Goal: Check status: Check status

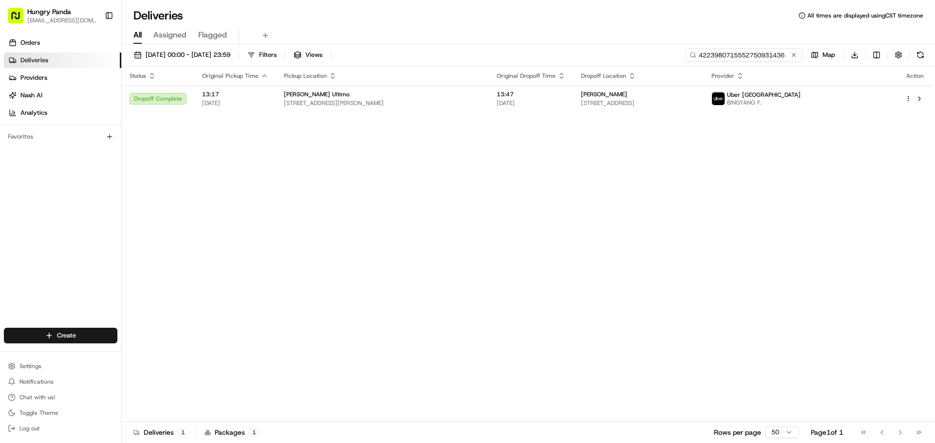
click at [746, 55] on input "4223980715552750931436" at bounding box center [743, 55] width 117 height 14
drag, startPoint x: 795, startPoint y: 53, endPoint x: 788, endPoint y: 54, distance: 7.0
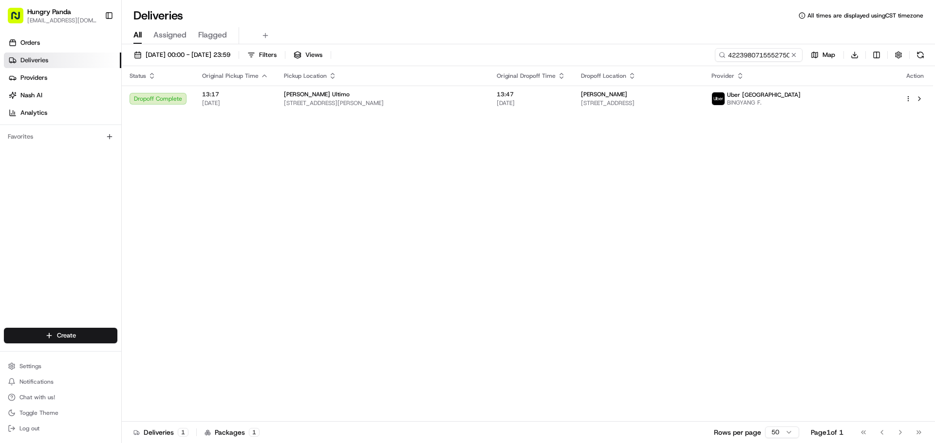
click at [795, 53] on button at bounding box center [794, 55] width 10 height 10
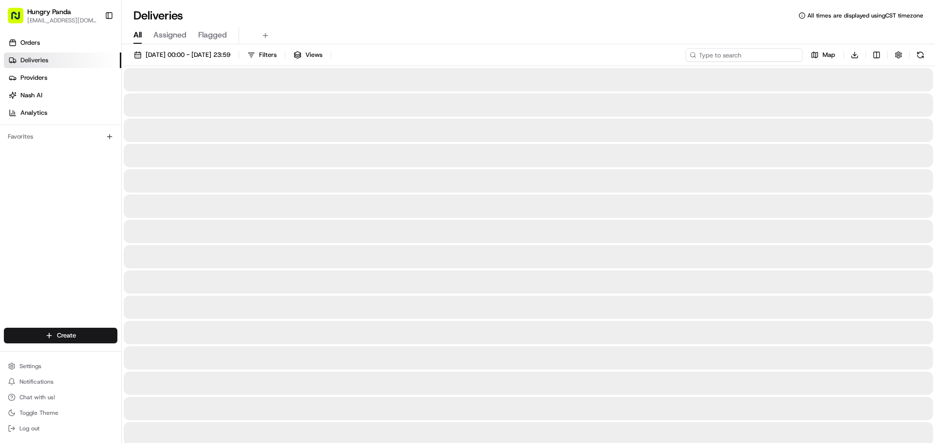
click at [738, 61] on input at bounding box center [743, 55] width 117 height 14
paste input "6239984785555749571529"
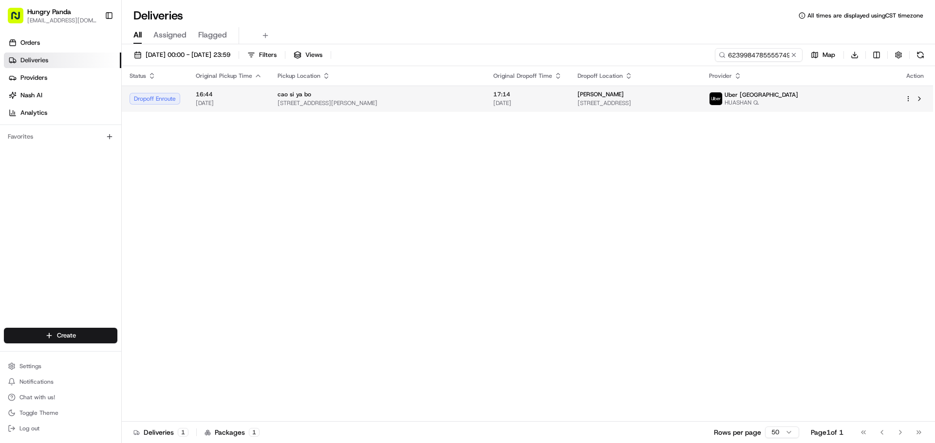
click at [573, 105] on td "[PERSON_NAME] [STREET_ADDRESS]" at bounding box center [636, 99] width 132 height 26
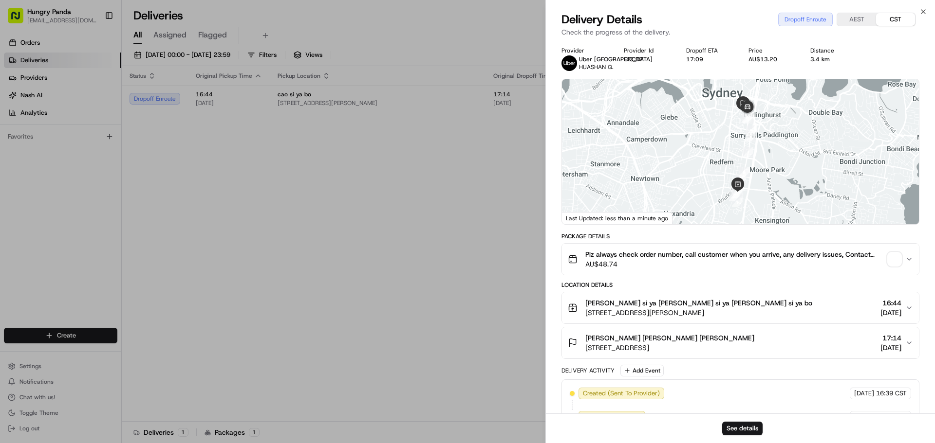
click at [891, 263] on span "button" at bounding box center [894, 260] width 14 height 14
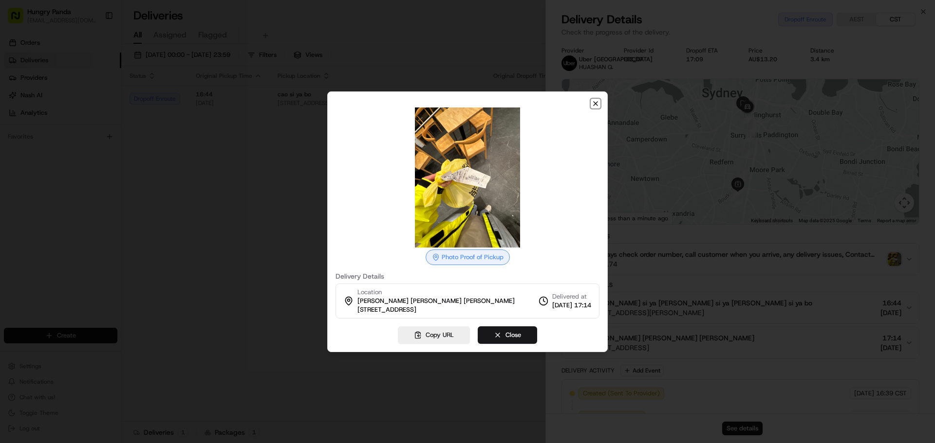
click at [595, 104] on icon "button" at bounding box center [595, 104] width 4 height 4
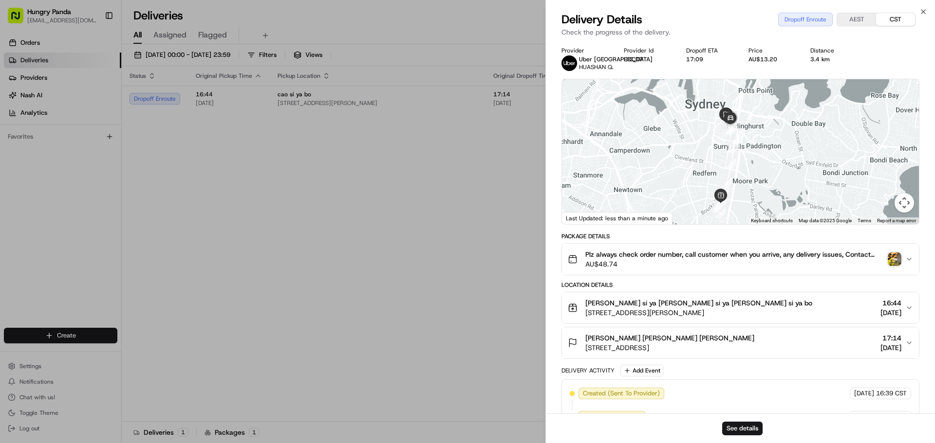
drag, startPoint x: 720, startPoint y: 148, endPoint x: 703, endPoint y: 160, distance: 20.4
click at [703, 160] on div at bounding box center [740, 151] width 357 height 145
click at [306, 231] on div "Status Original Pickup Time Pickup Location Original Dropoff Time Dropoff Locat…" at bounding box center [527, 244] width 811 height 356
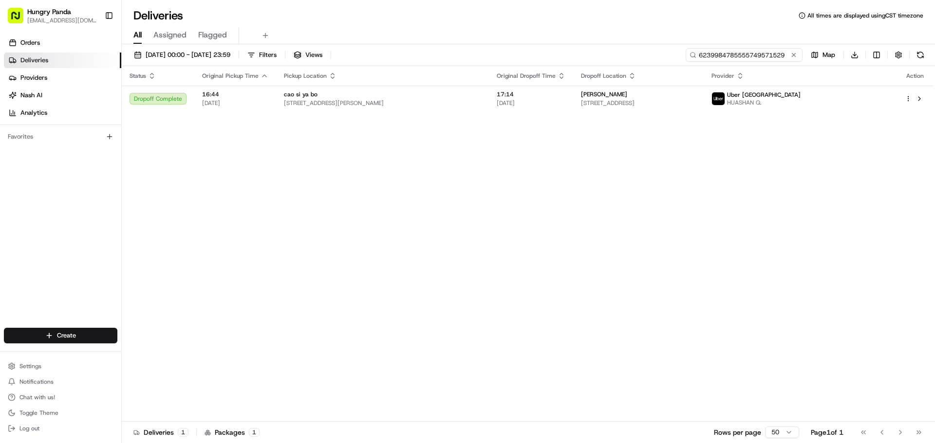
click at [749, 55] on input "6239984785555749571529" at bounding box center [743, 55] width 117 height 14
paste input "034194302575778192468"
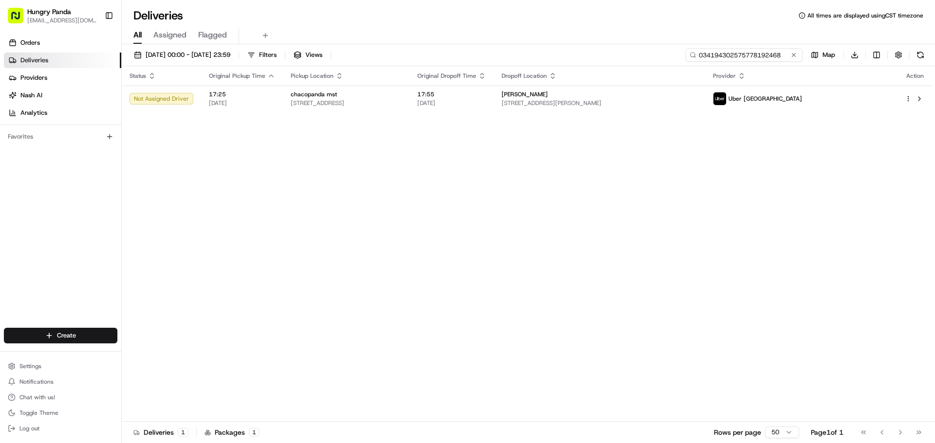
click at [742, 57] on input "034194302575778192468" at bounding box center [743, 55] width 117 height 14
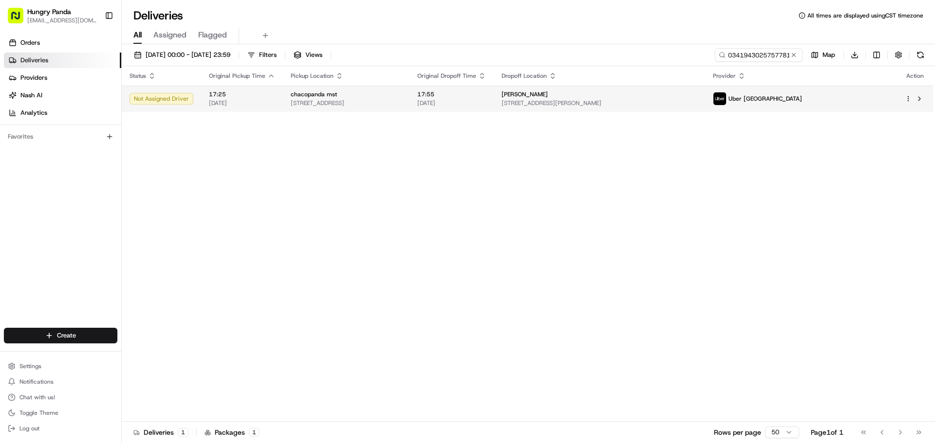
click at [486, 106] on span "[DATE]" at bounding box center [451, 103] width 69 height 8
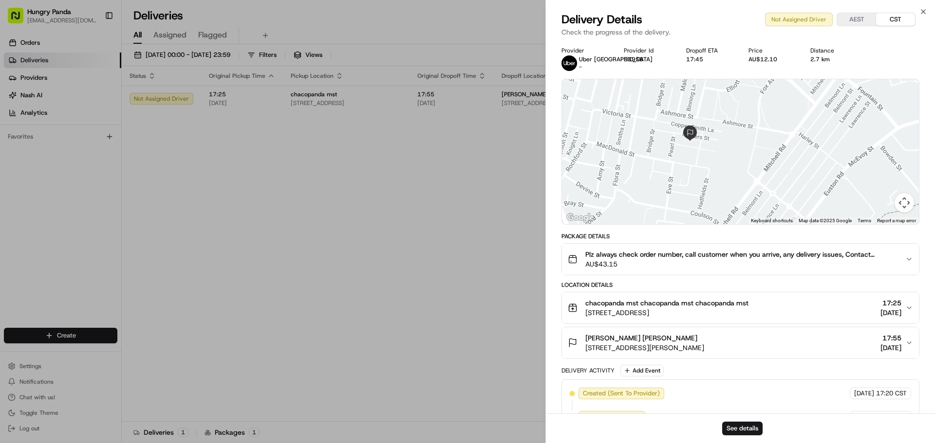
drag, startPoint x: 799, startPoint y: 153, endPoint x: 805, endPoint y: 179, distance: 26.5
click at [805, 179] on div at bounding box center [740, 151] width 357 height 145
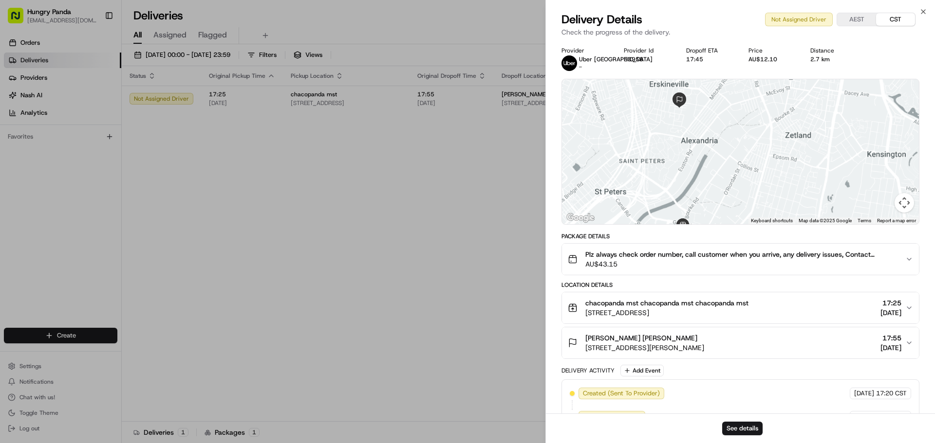
drag, startPoint x: 674, startPoint y: 169, endPoint x: 666, endPoint y: 119, distance: 51.2
click at [666, 119] on div at bounding box center [740, 151] width 357 height 145
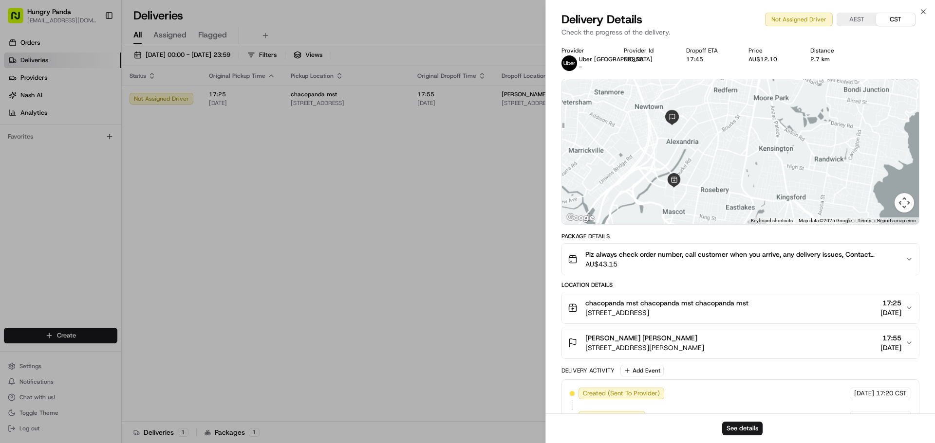
click at [667, 164] on div at bounding box center [740, 151] width 357 height 145
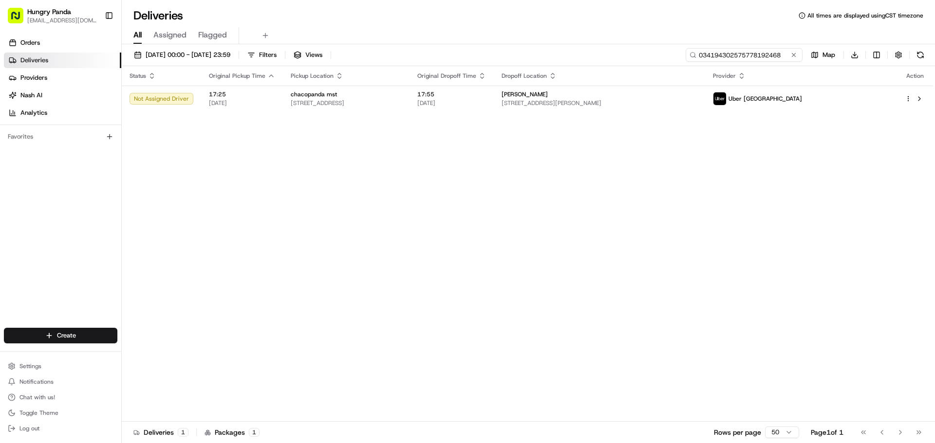
click at [759, 49] on input "034194302575778192468" at bounding box center [743, 55] width 117 height 14
paste input "5529995575254711381719"
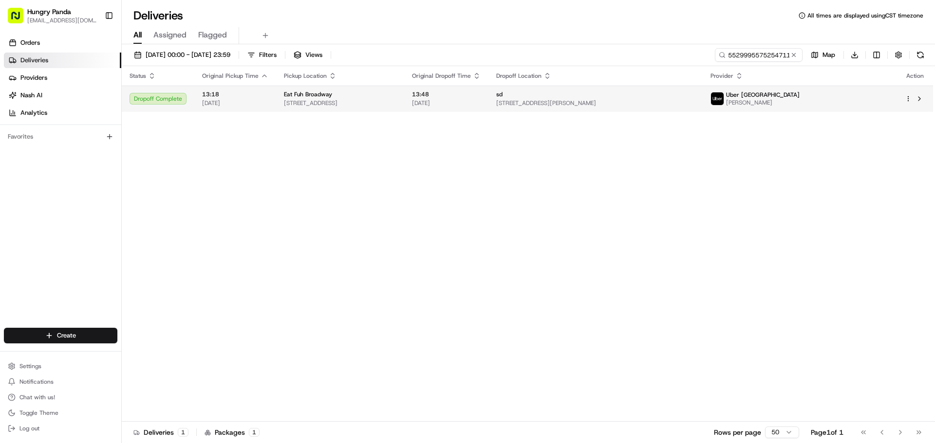
click at [480, 96] on span "13:48" at bounding box center [446, 95] width 69 height 8
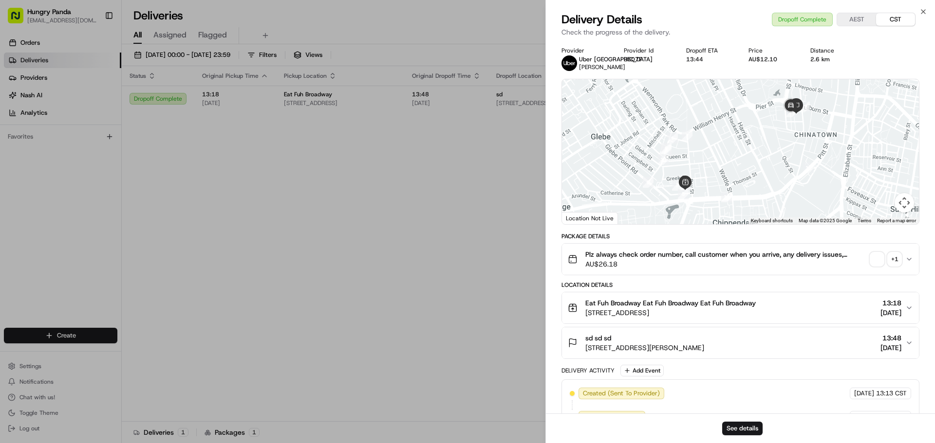
click at [879, 263] on span "button" at bounding box center [877, 260] width 14 height 14
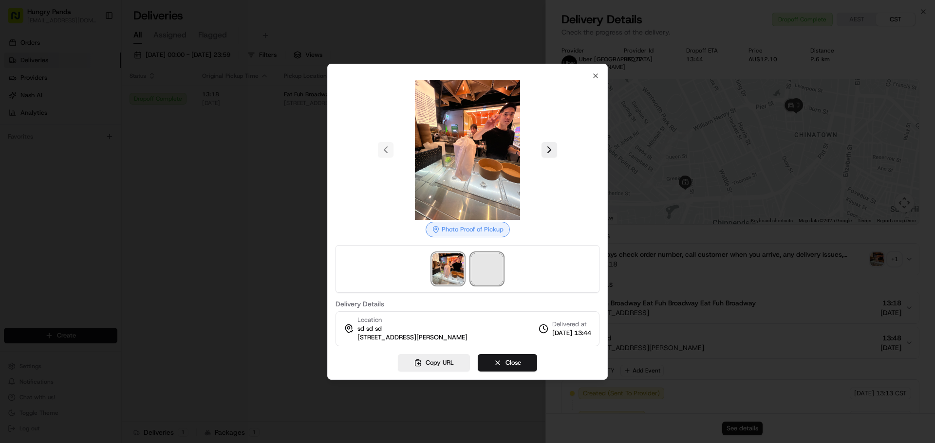
click at [487, 269] on span at bounding box center [486, 269] width 31 height 31
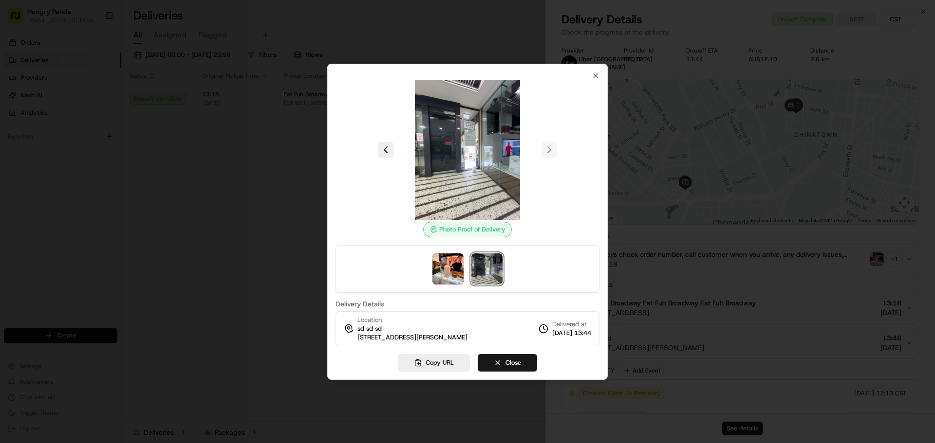
click at [273, 180] on div at bounding box center [467, 221] width 935 height 443
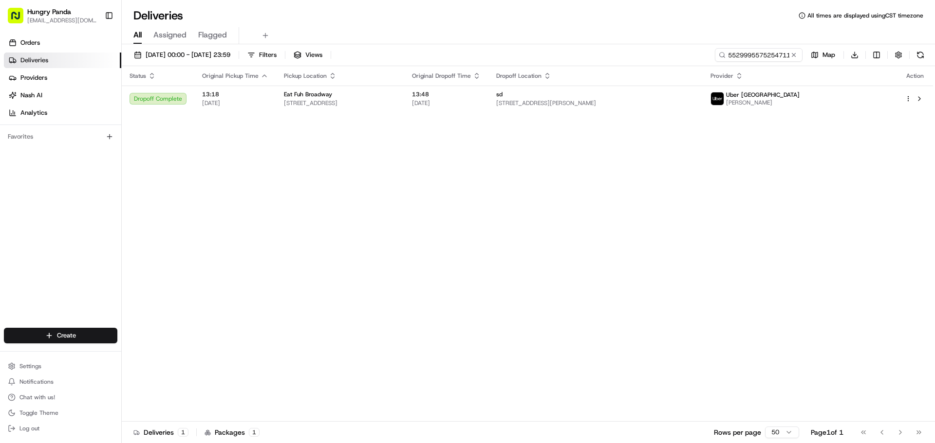
drag, startPoint x: 355, startPoint y: 164, endPoint x: 648, endPoint y: 76, distance: 306.2
click at [745, 55] on input "5529995575254711381719" at bounding box center [743, 55] width 117 height 14
paste input "033997851505576297142"
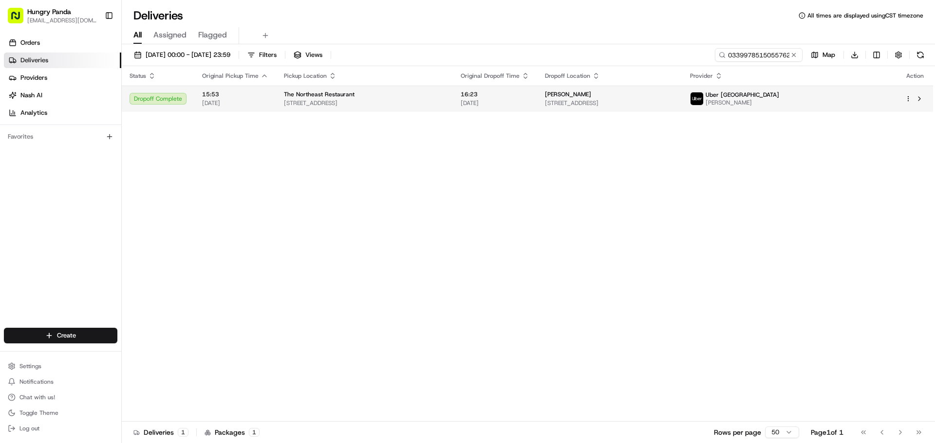
click at [591, 97] on span "[PERSON_NAME]" at bounding box center [568, 95] width 46 height 8
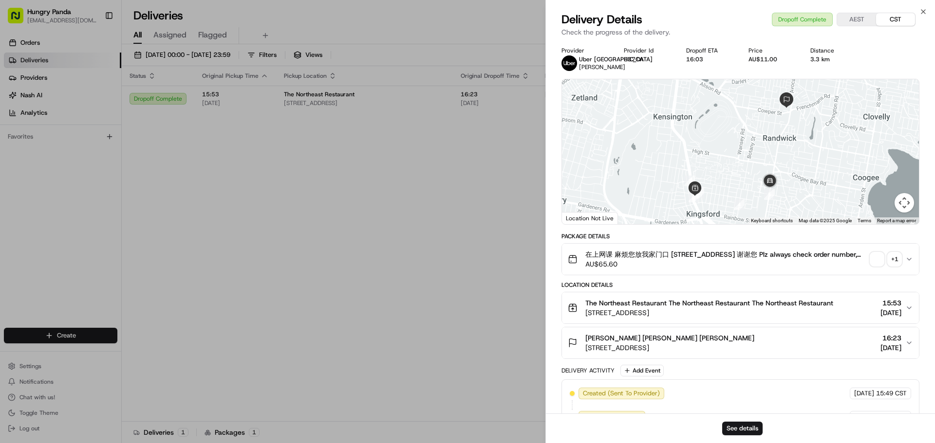
click at [879, 266] on span "button" at bounding box center [877, 260] width 14 height 14
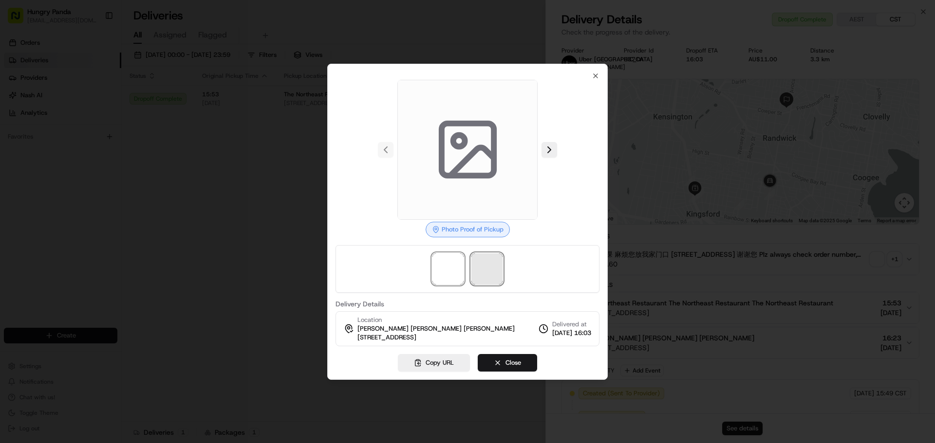
click at [483, 274] on span at bounding box center [486, 269] width 31 height 31
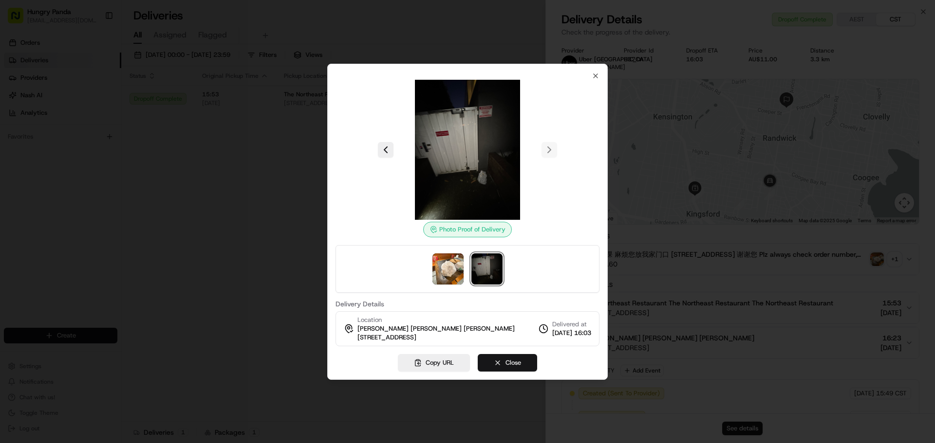
click at [519, 366] on button "Close" at bounding box center [507, 363] width 59 height 18
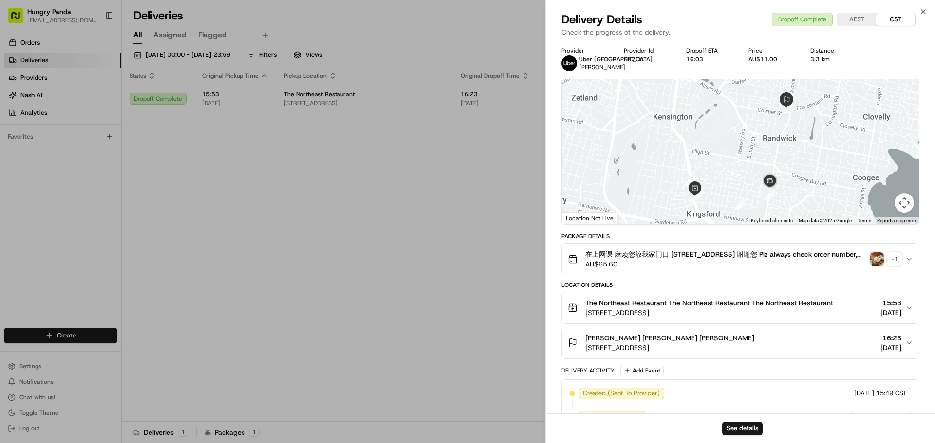
click at [367, 242] on div "Status Original Pickup Time Pickup Location Original Dropoff Time Dropoff Locat…" at bounding box center [527, 244] width 811 height 356
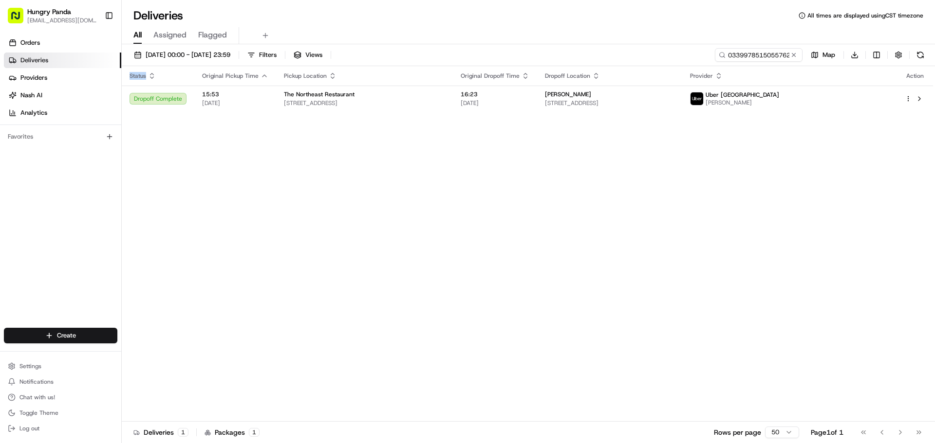
click at [215, 202] on div "Status Original Pickup Time Pickup Location Original Dropoff Time Dropoff Locat…" at bounding box center [527, 244] width 811 height 356
click at [758, 52] on input "0339978515055762971429" at bounding box center [743, 55] width 117 height 14
click at [755, 55] on input "0339978515055762971429" at bounding box center [743, 55] width 117 height 14
click at [753, 57] on input "0339978515055762971429" at bounding box center [743, 55] width 117 height 14
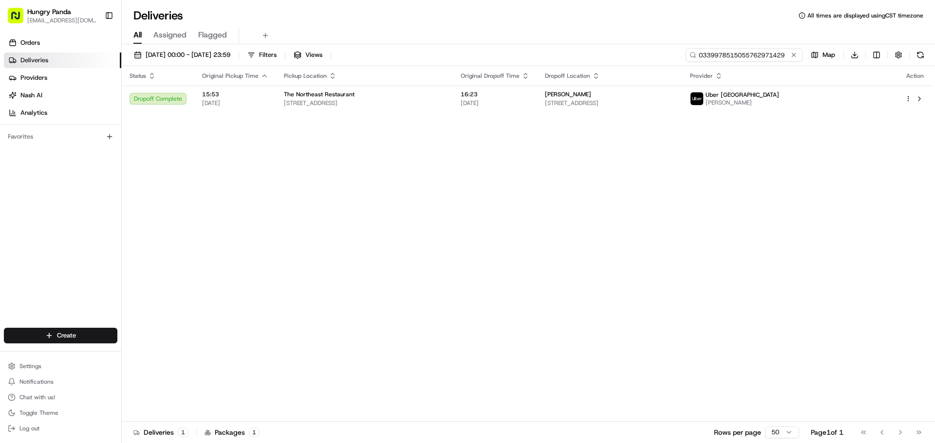
click at [753, 57] on input "0339978515055762971429" at bounding box center [743, 55] width 117 height 14
click at [773, 55] on input "0339978515055762971429" at bounding box center [743, 55] width 117 height 14
click at [767, 55] on input "0339978515055762971429" at bounding box center [743, 55] width 117 height 14
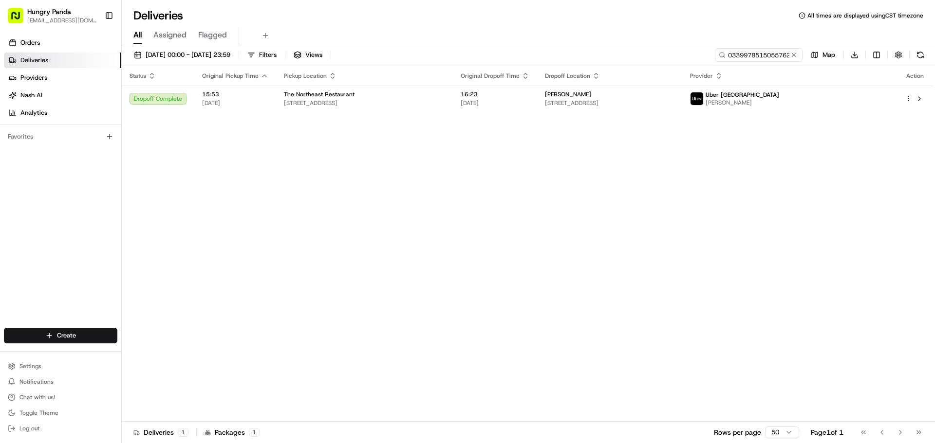
drag, startPoint x: 373, startPoint y: 166, endPoint x: 727, endPoint y: 61, distance: 369.8
click at [373, 165] on div "Status Original Pickup Time Pickup Location Original Dropoff Time Dropoff Locat…" at bounding box center [527, 244] width 811 height 356
click at [744, 54] on input "0339978515055762971429" at bounding box center [743, 55] width 117 height 14
paste input "932099897505675035333"
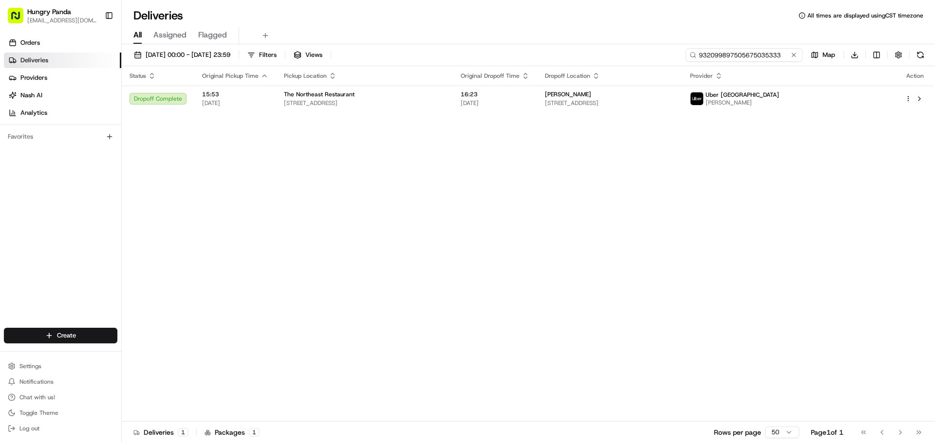
type input "932099897505675035333"
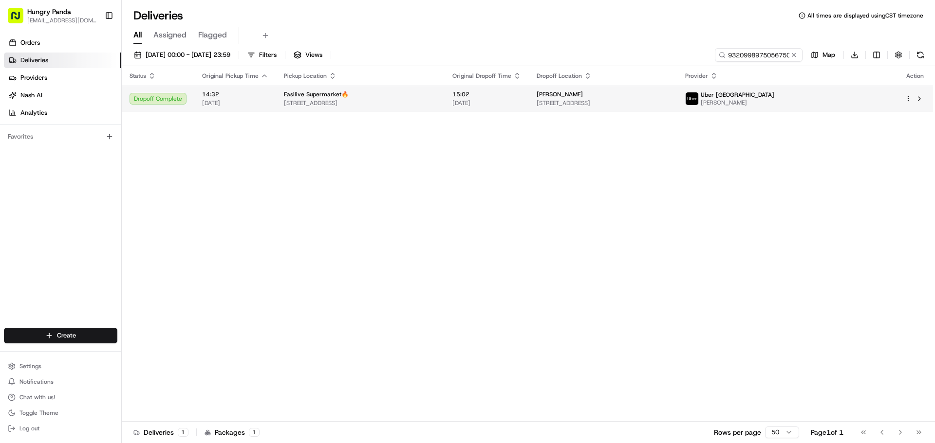
click at [284, 106] on span "[STREET_ADDRESS]" at bounding box center [360, 103] width 153 height 8
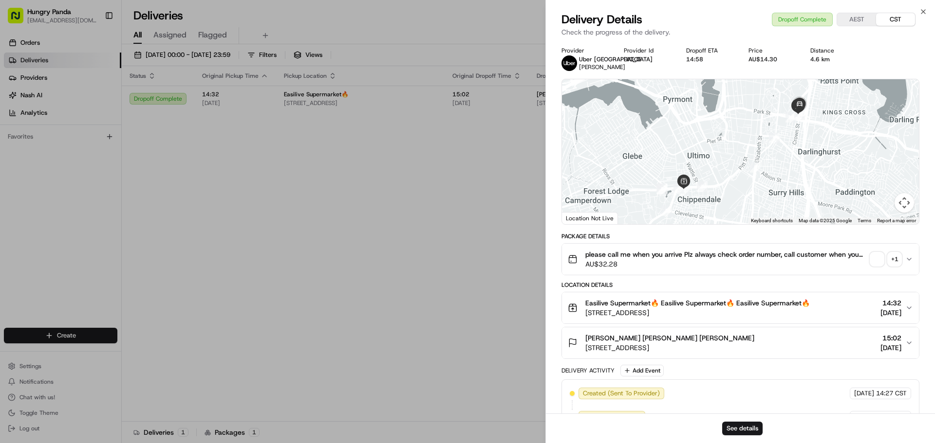
click at [875, 262] on span "button" at bounding box center [877, 260] width 14 height 14
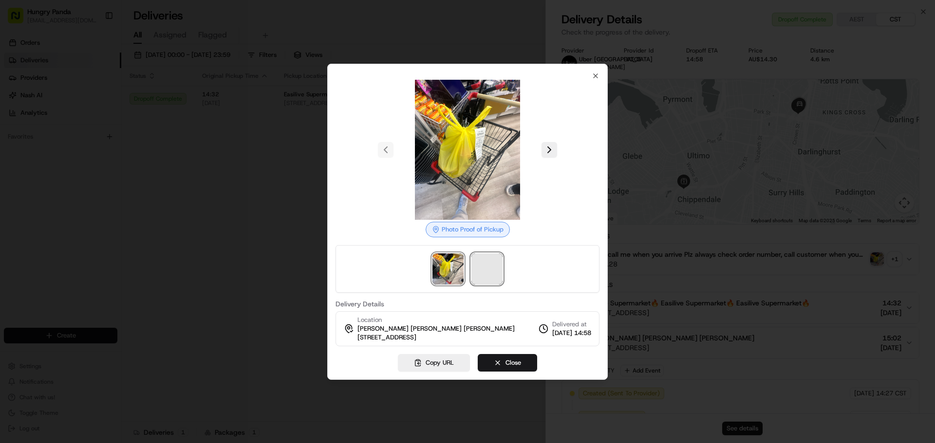
click at [487, 265] on span at bounding box center [486, 269] width 31 height 31
